Goal: Task Accomplishment & Management: Use online tool/utility

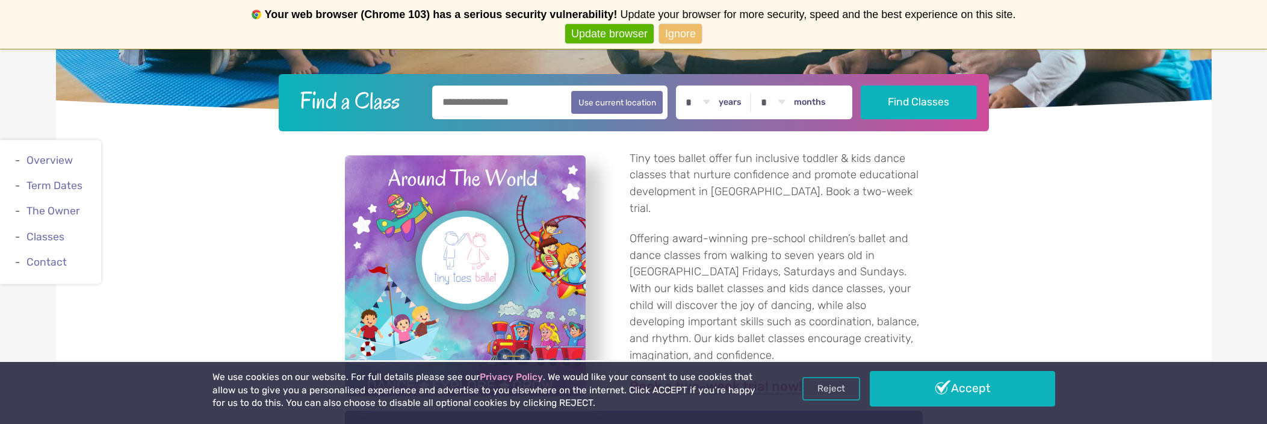
scroll to position [308, 0]
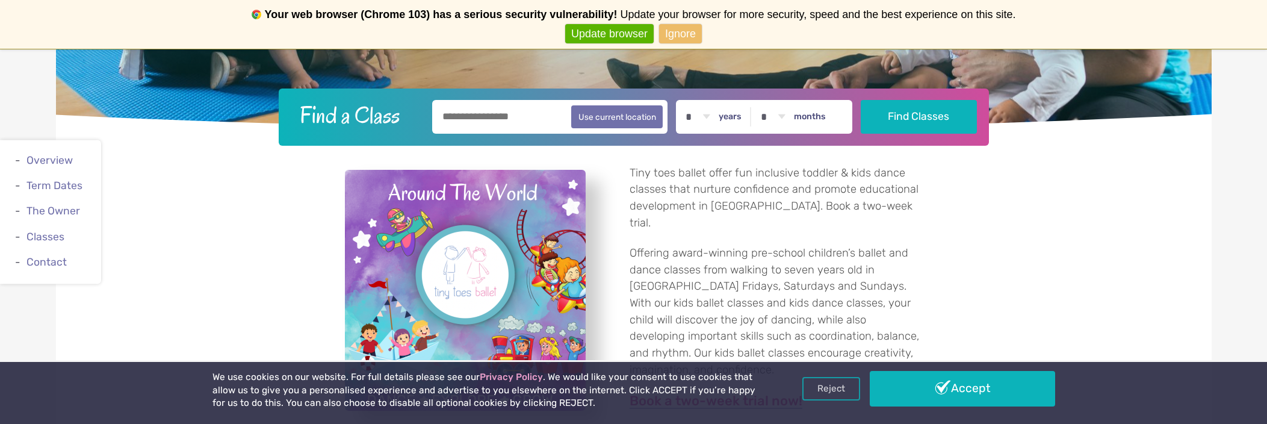
click at [517, 123] on input "text" at bounding box center [550, 117] width 236 height 34
type input "*******"
click at [923, 111] on button "Find Classes" at bounding box center [919, 116] width 116 height 34
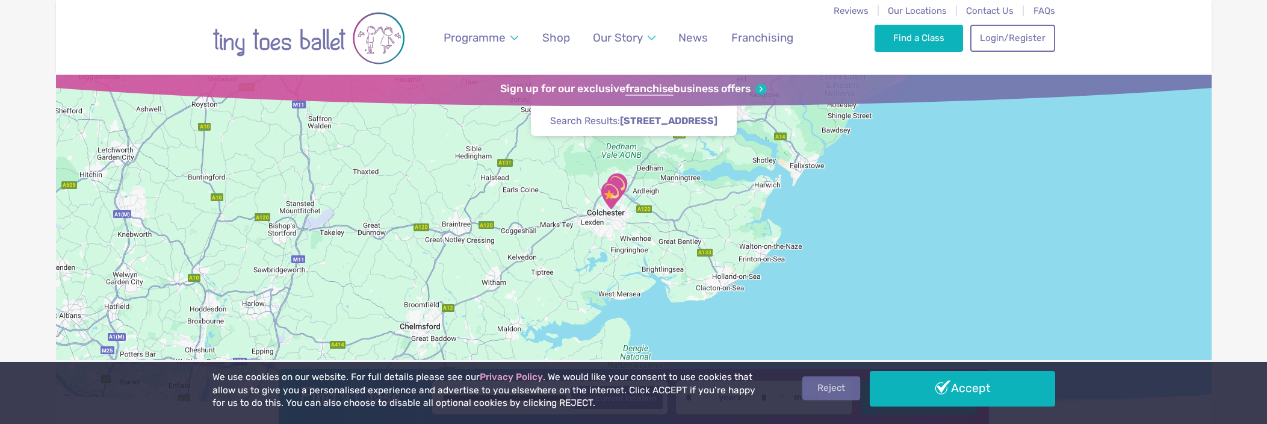
click at [819, 386] on link "Reject" at bounding box center [831, 387] width 58 height 23
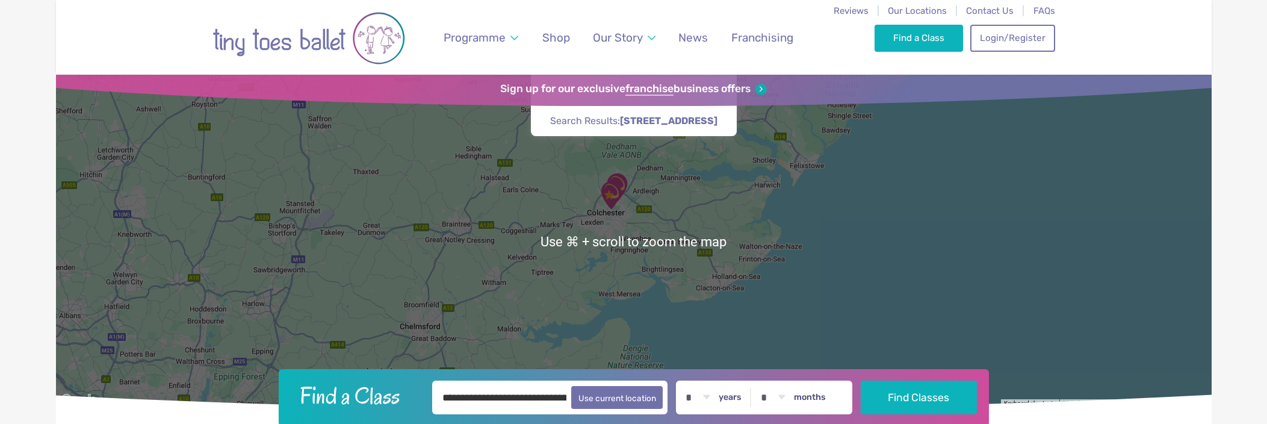
click at [652, 244] on div at bounding box center [634, 241] width 1156 height 333
